Goal: Task Accomplishment & Management: Use online tool/utility

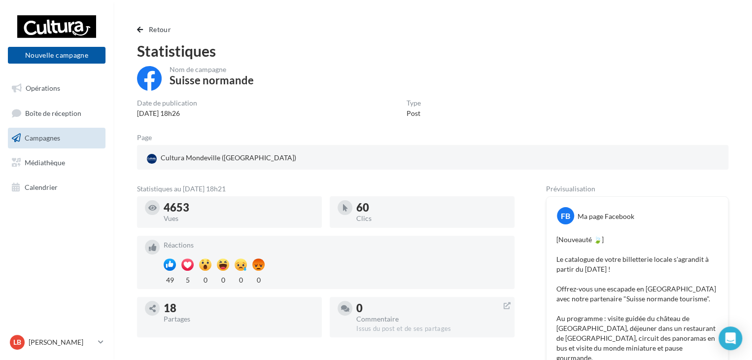
click at [65, 138] on link "Campagnes" at bounding box center [56, 138] width 101 height 21
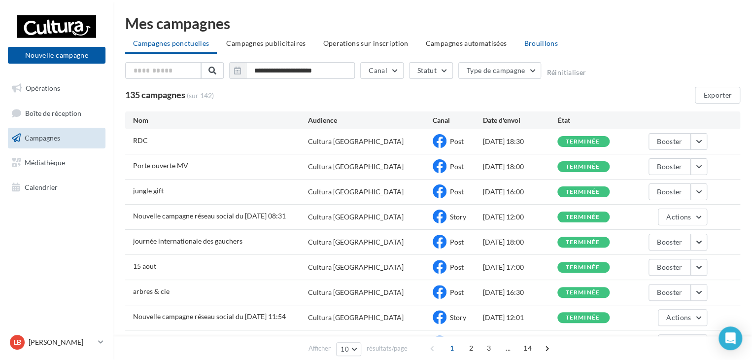
click at [538, 42] on span "Brouillons" at bounding box center [541, 43] width 34 height 8
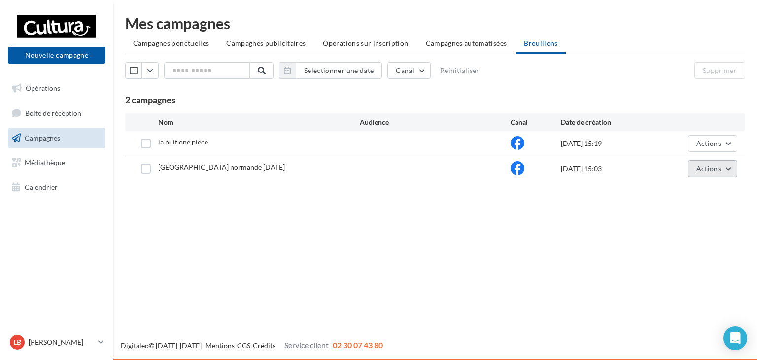
click at [725, 166] on button "Actions" at bounding box center [712, 168] width 49 height 17
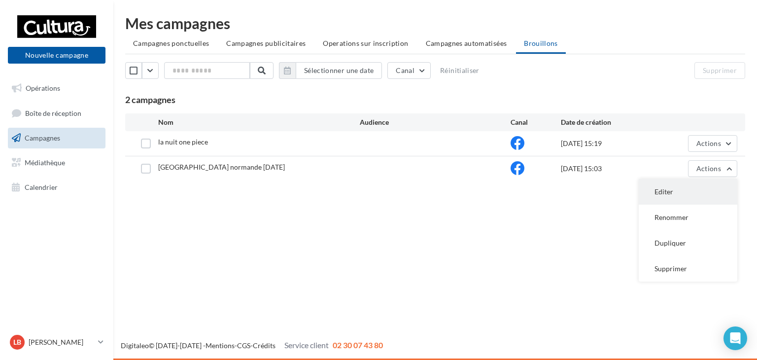
click at [688, 194] on button "Editer" at bounding box center [687, 192] width 99 height 26
